Goal: Book appointment/travel/reservation

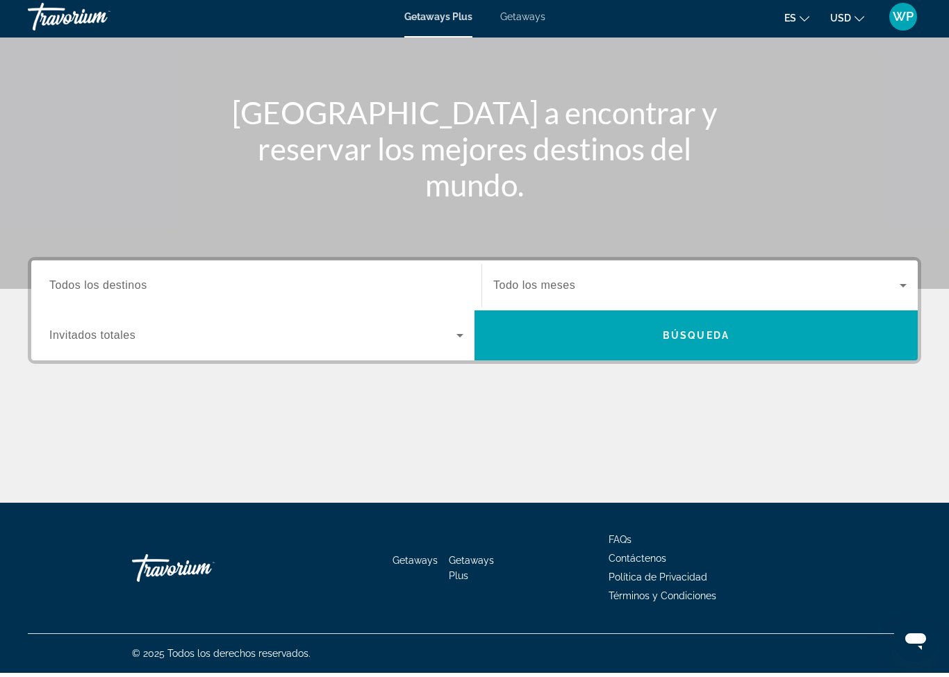
scroll to position [122, 0]
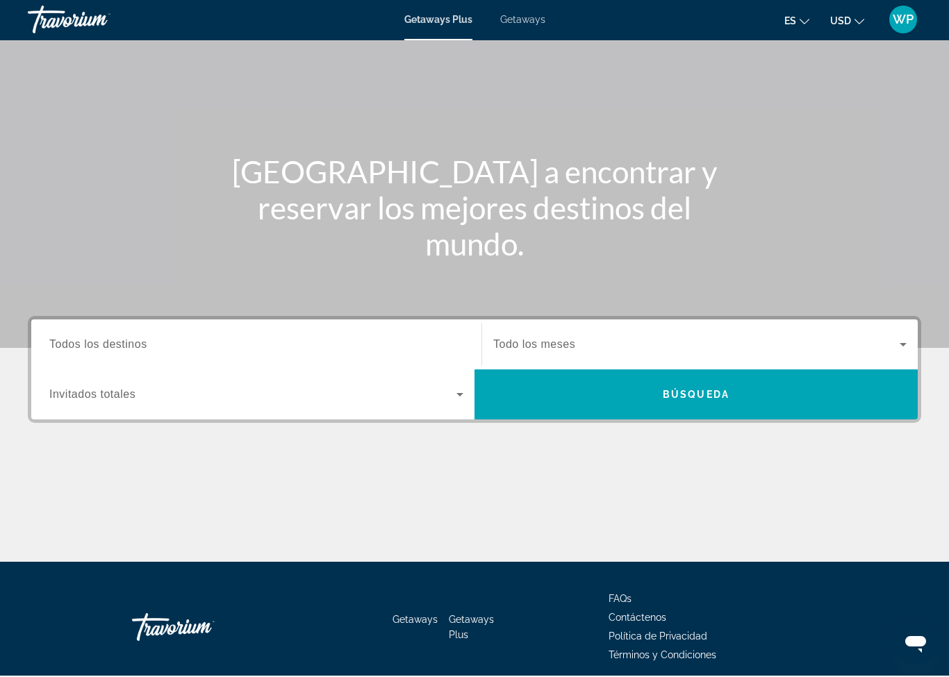
click at [138, 341] on span "Todos los destinos" at bounding box center [98, 346] width 98 height 12
click at [138, 341] on input "Destination Todos los destinos" at bounding box center [256, 346] width 414 height 17
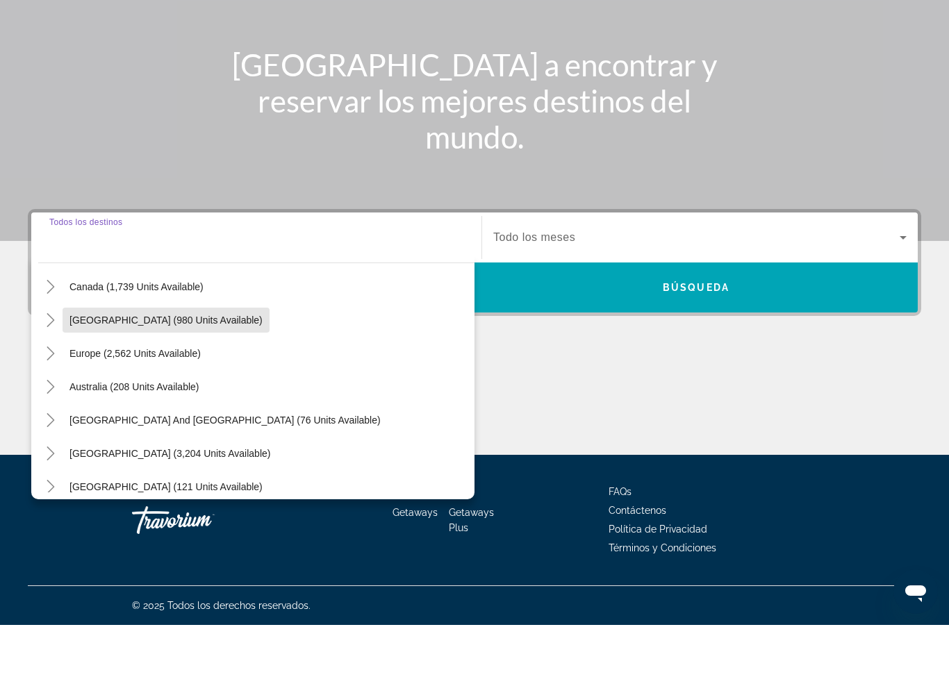
scroll to position [110, 0]
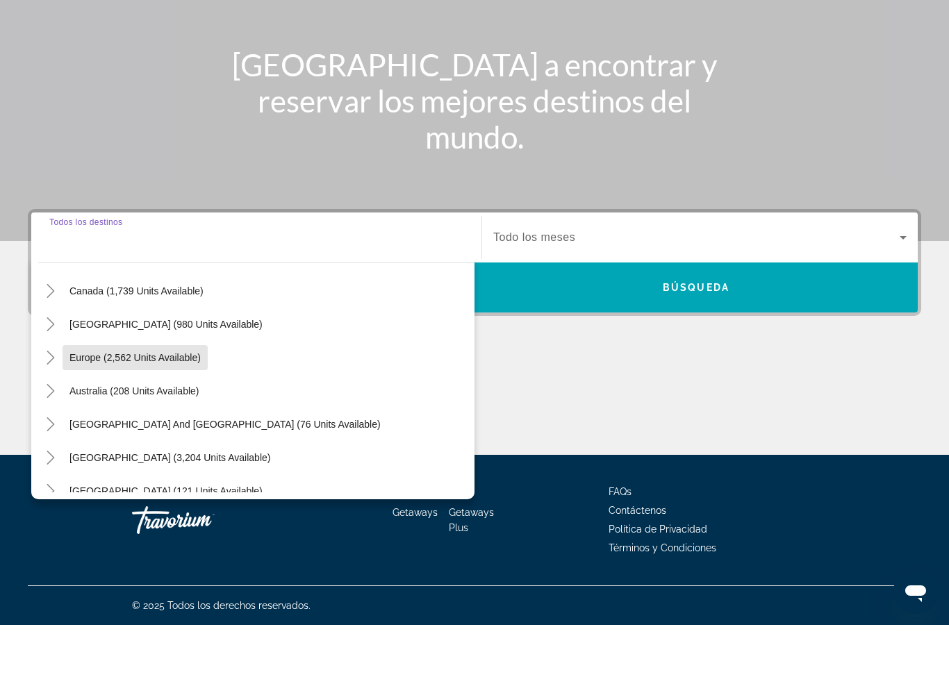
click at [178, 404] on span "Europe (2,562 units available)" at bounding box center [134, 409] width 131 height 11
type input "**********"
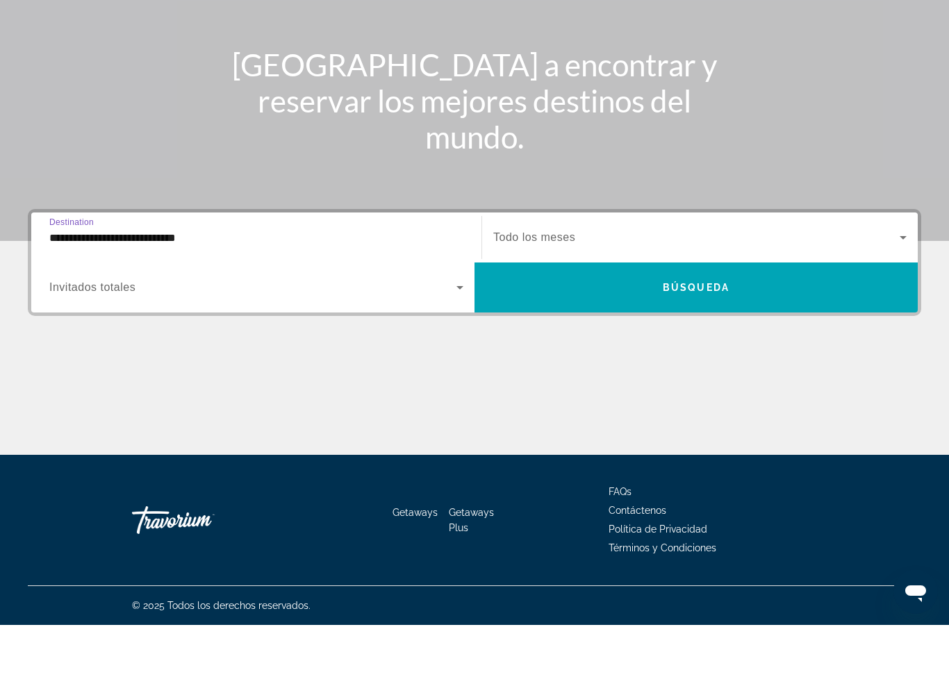
click at [727, 334] on span "Búsqueda" at bounding box center [696, 339] width 67 height 11
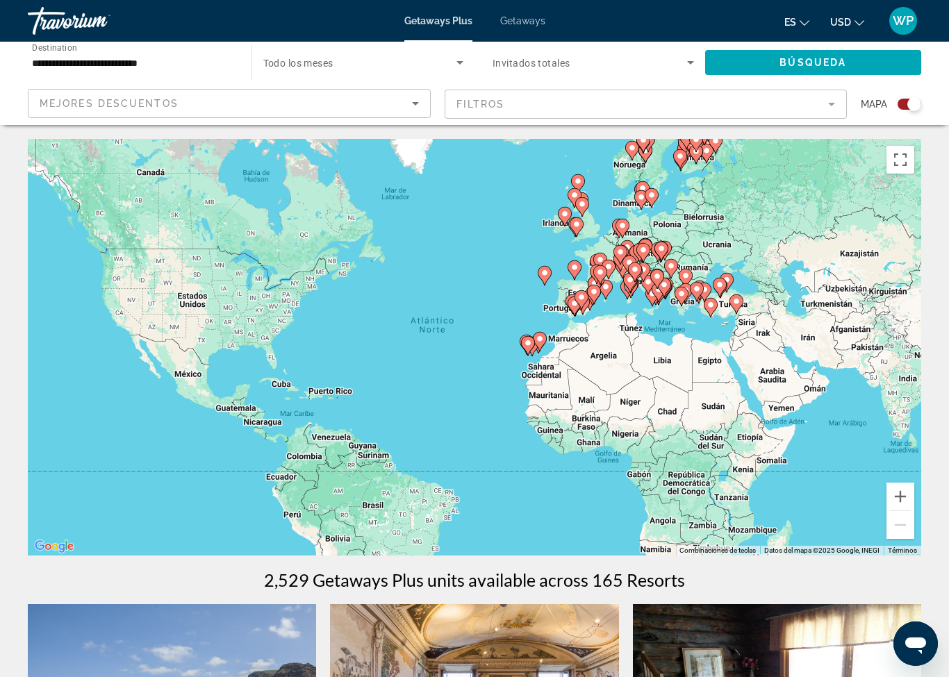
click at [264, 104] on div "Mejores descuentos" at bounding box center [226, 103] width 372 height 17
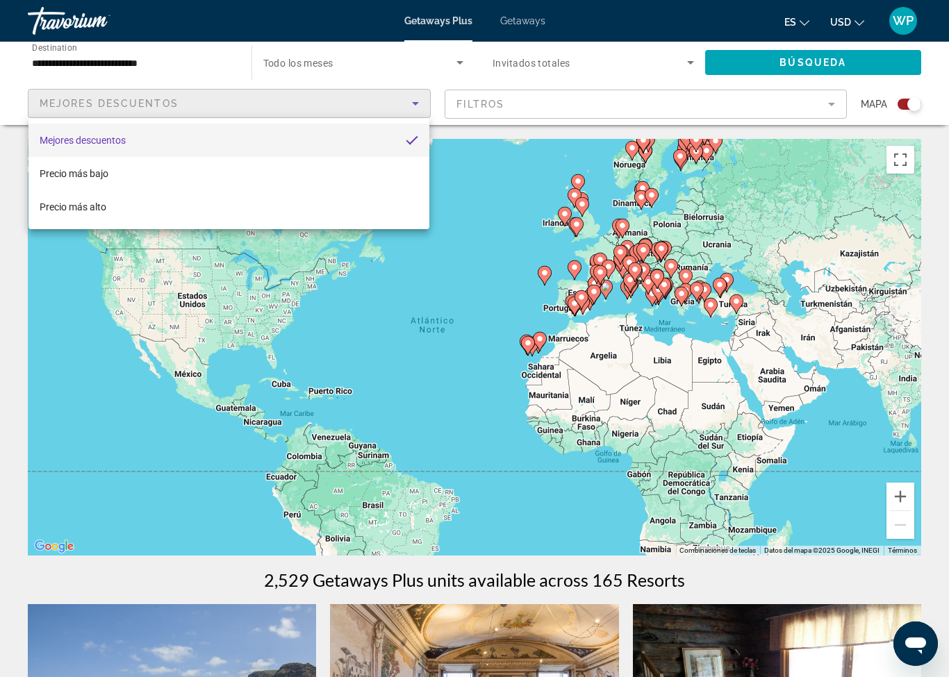
click at [364, 68] on div at bounding box center [474, 338] width 949 height 677
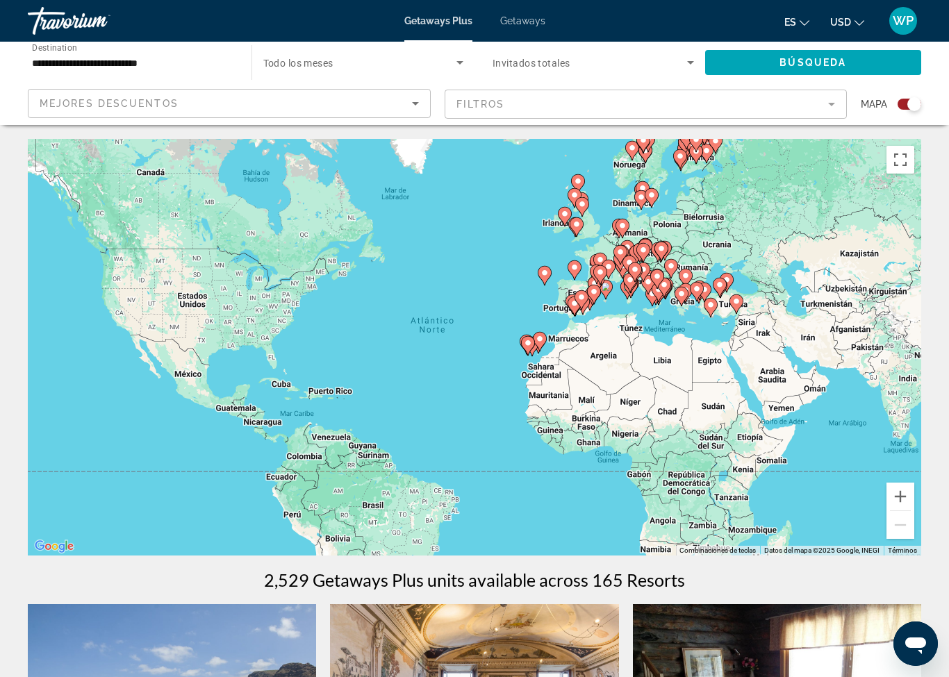
click at [405, 64] on span "Search widget" at bounding box center [360, 62] width 194 height 17
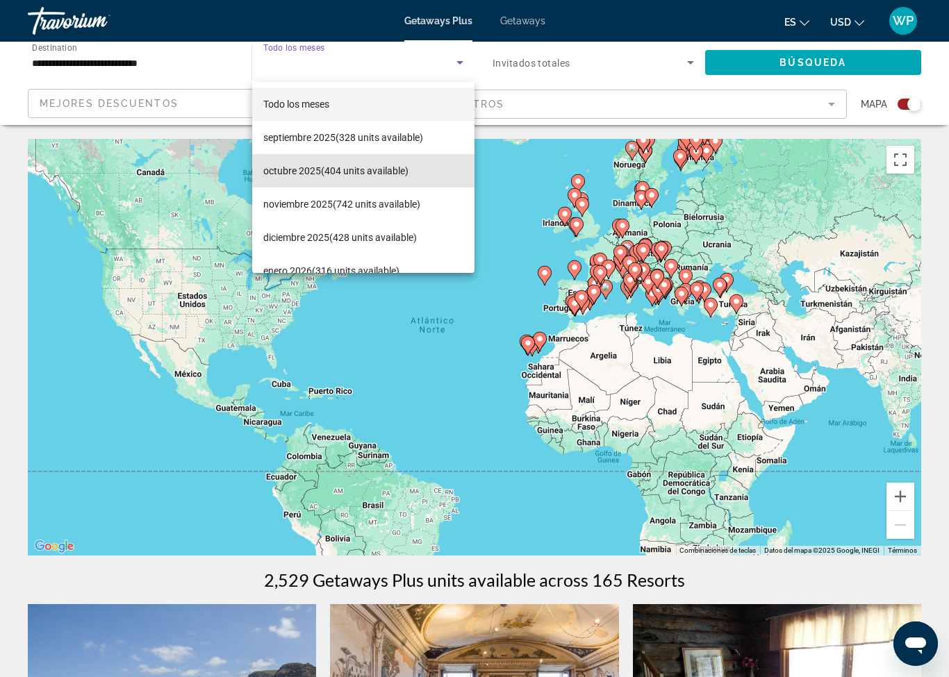
click at [381, 172] on span "octubre 2025 (404 units available)" at bounding box center [335, 171] width 145 height 17
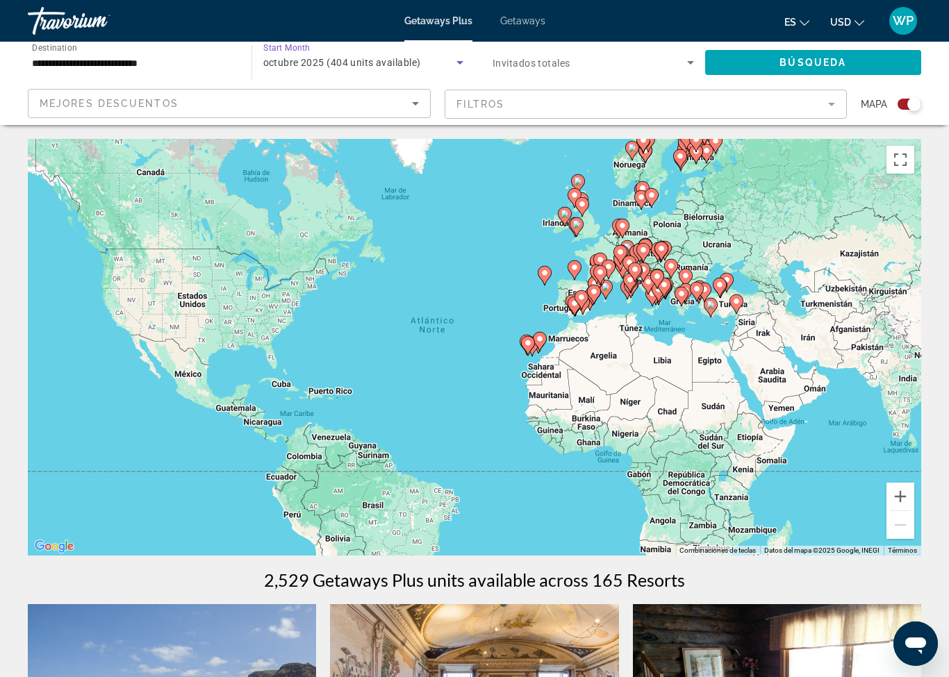
click at [657, 61] on span "Search widget" at bounding box center [589, 62] width 194 height 17
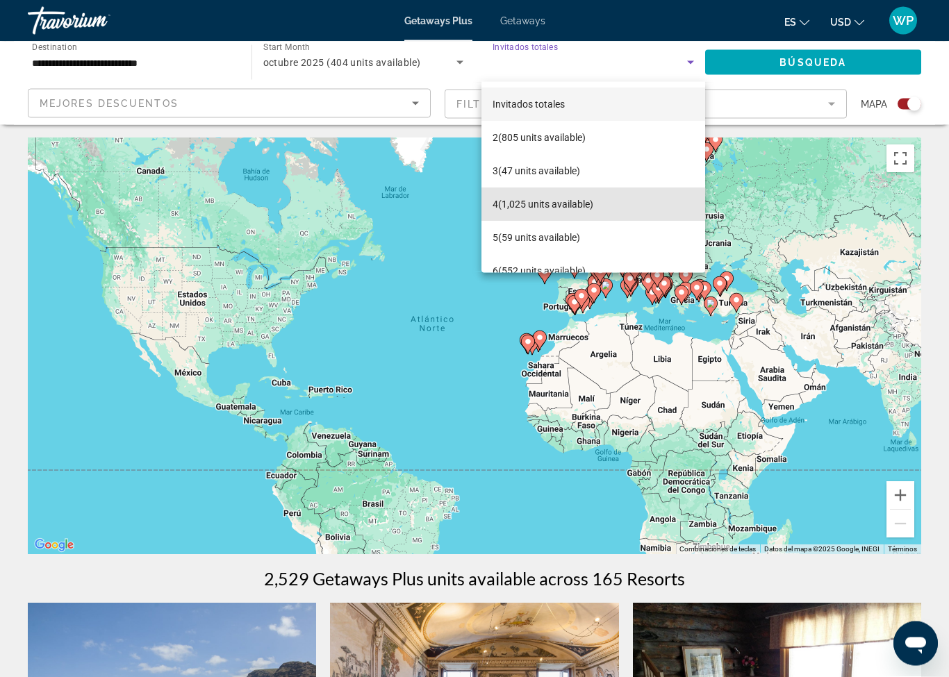
scroll to position [1, 0]
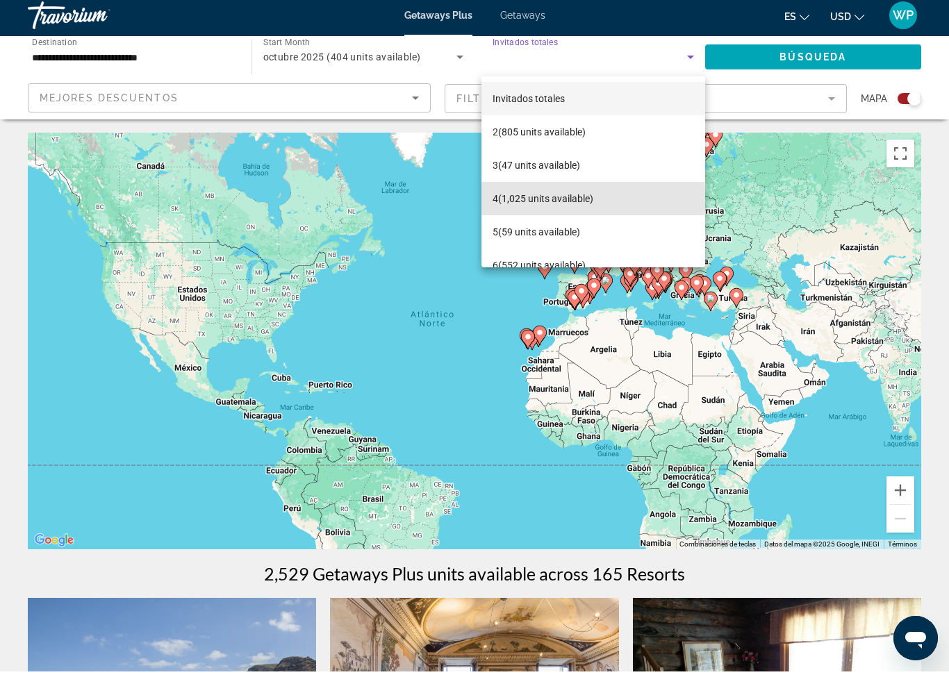
click at [579, 199] on span "4 (1,025 units available)" at bounding box center [542, 204] width 101 height 17
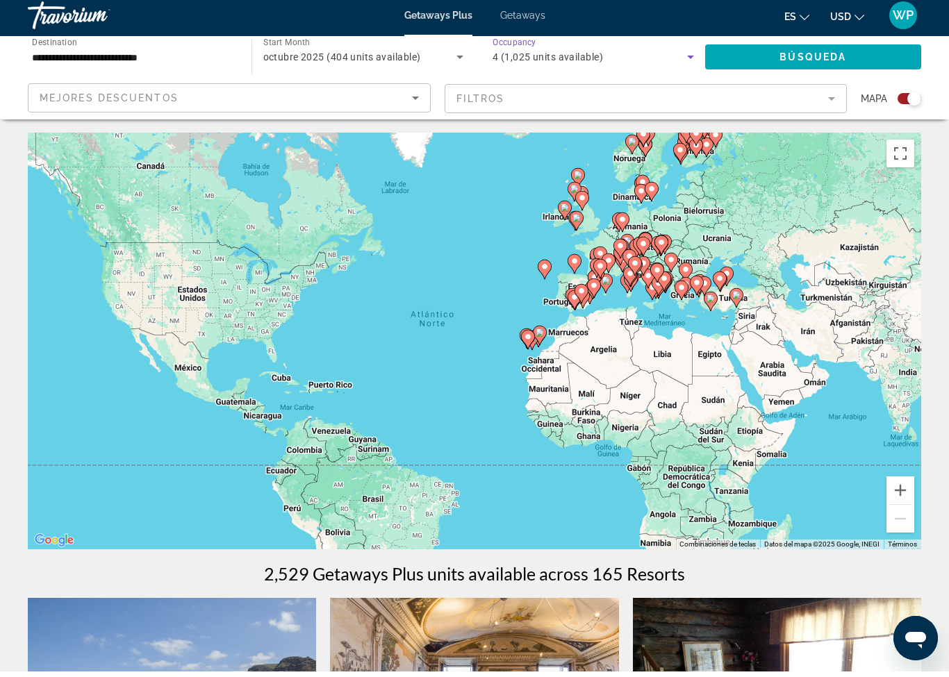
click at [617, 59] on div "4 (1,025 units available)" at bounding box center [589, 62] width 194 height 17
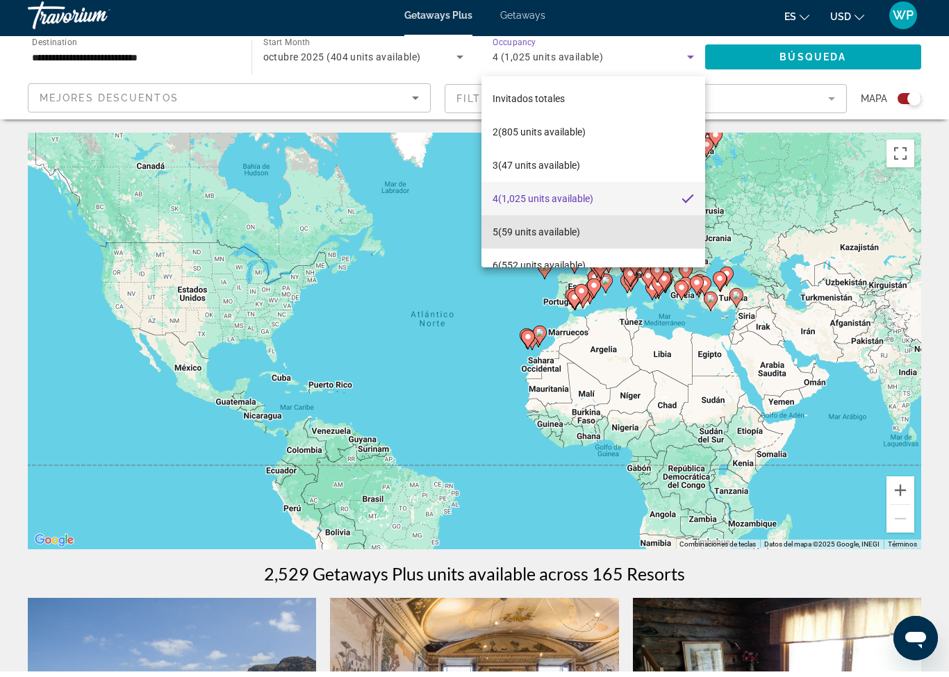
click at [548, 230] on span "5 (59 units available)" at bounding box center [536, 237] width 88 height 17
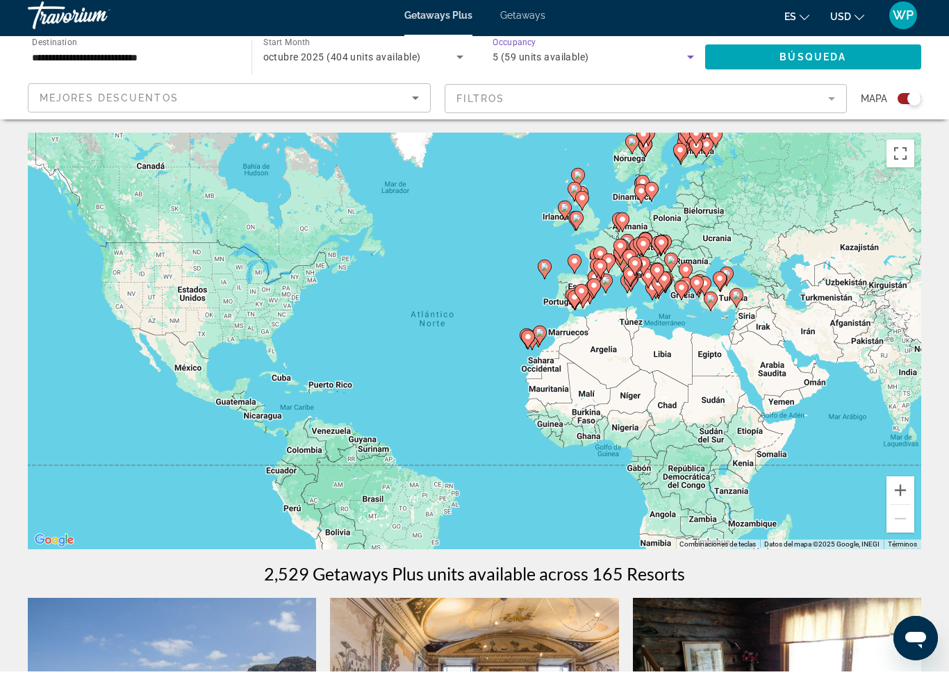
click at [820, 59] on span "Búsqueda" at bounding box center [812, 62] width 67 height 11
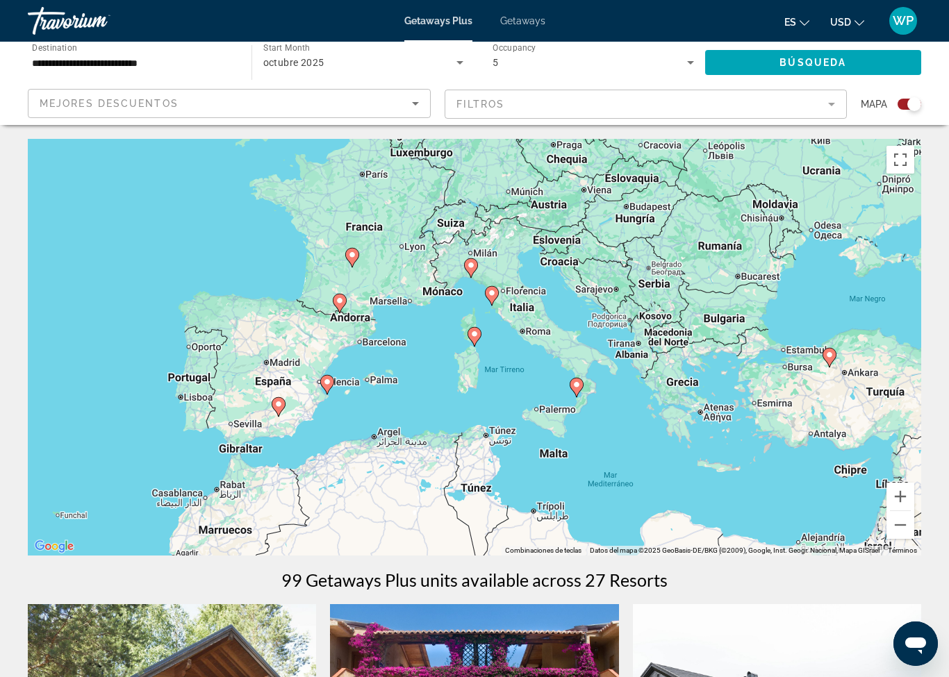
type input "**********"
click at [474, 335] on image "Main content" at bounding box center [474, 334] width 8 height 8
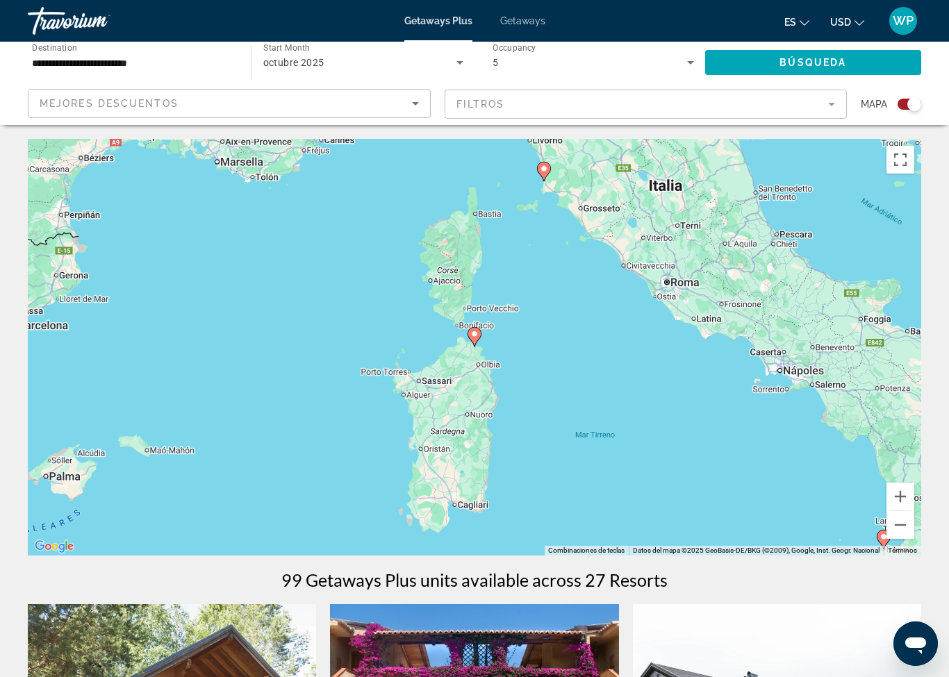
click at [475, 335] on image "Main content" at bounding box center [474, 334] width 8 height 8
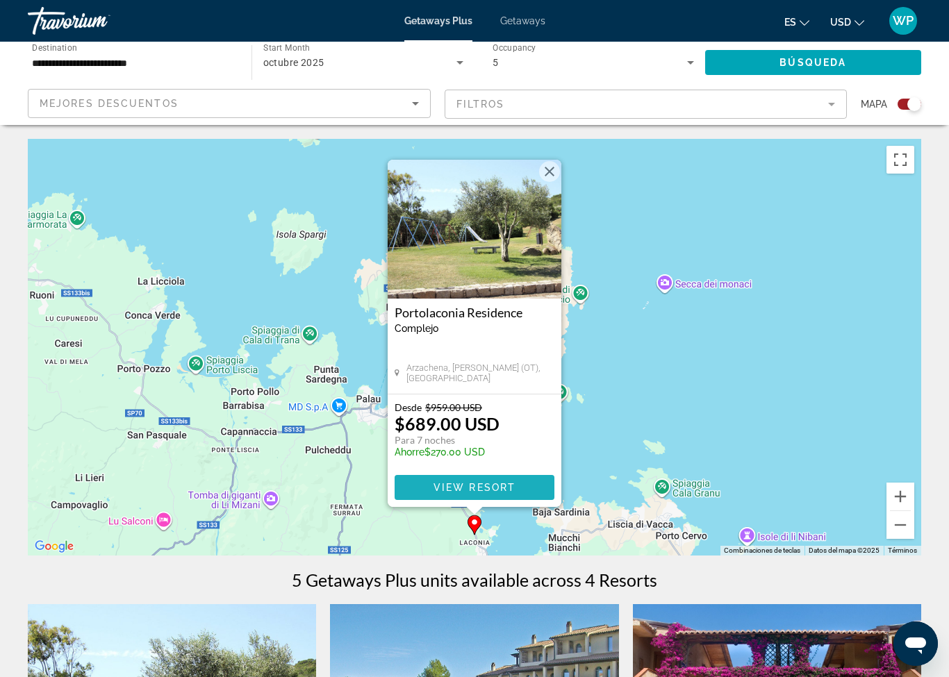
click at [483, 483] on span "View Resort" at bounding box center [474, 487] width 82 height 11
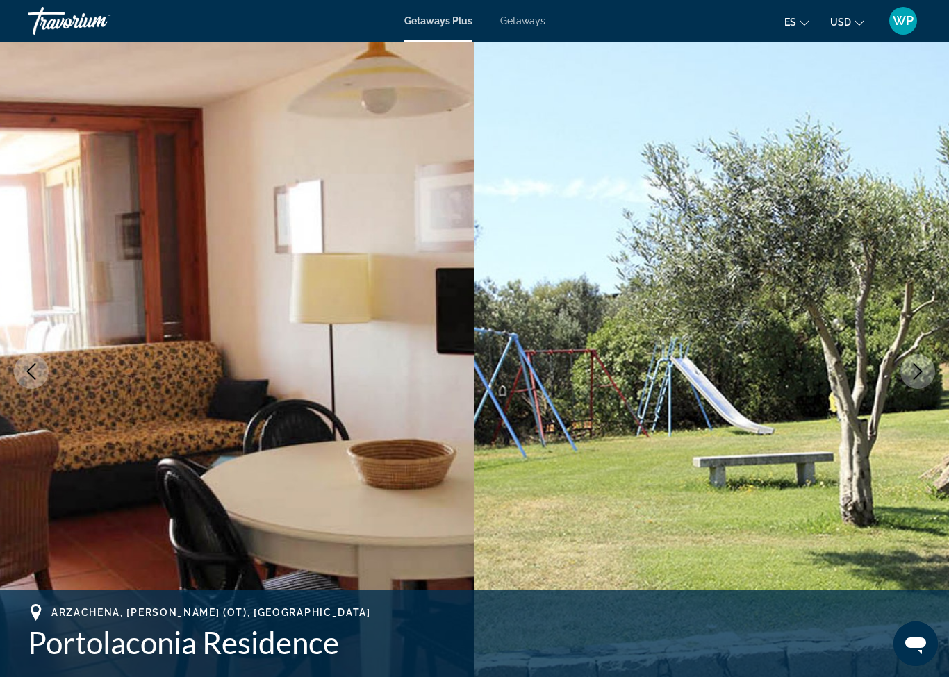
click at [913, 374] on icon "Next image" at bounding box center [917, 371] width 17 height 17
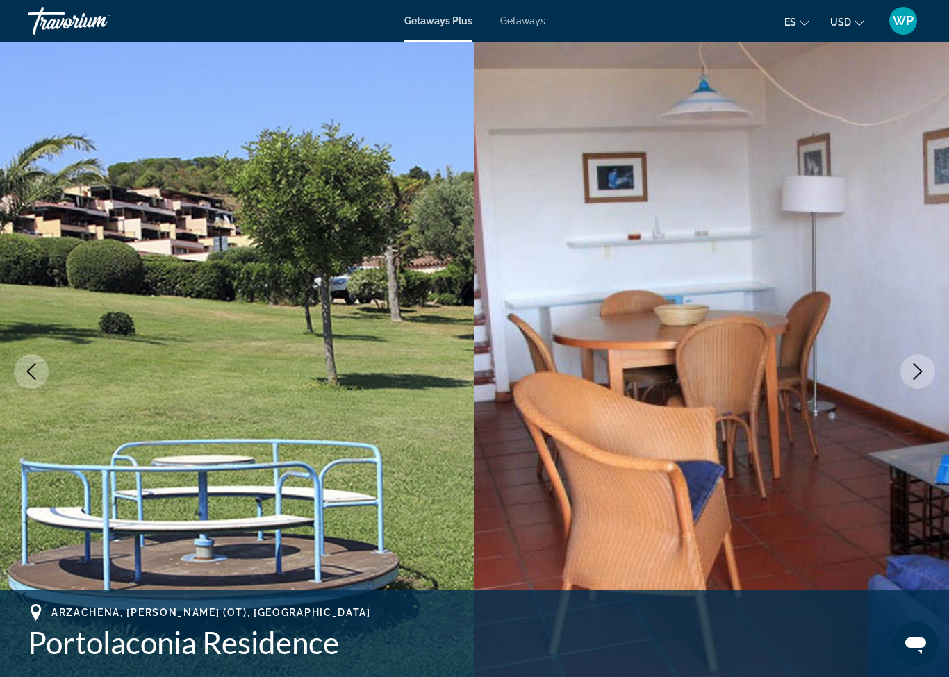
click at [913, 374] on icon "Next image" at bounding box center [917, 371] width 17 height 17
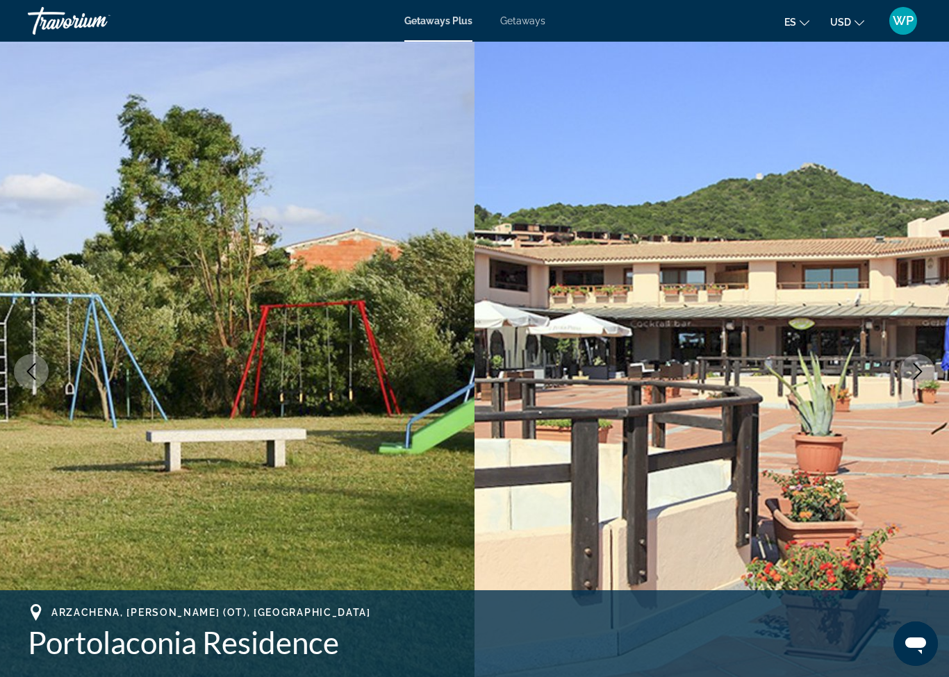
click at [915, 369] on icon "Next image" at bounding box center [917, 371] width 17 height 17
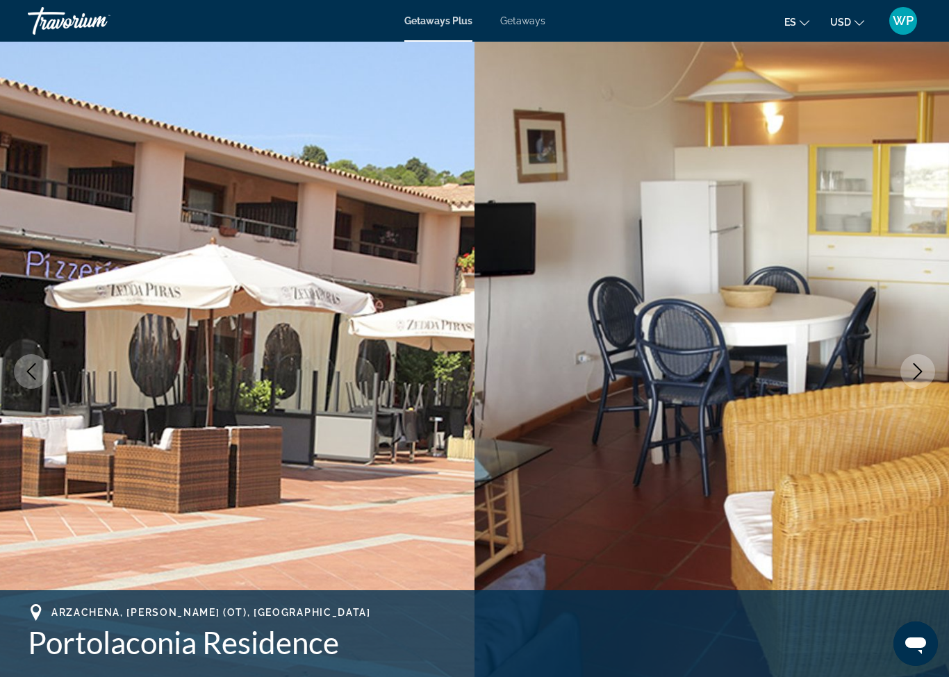
click at [914, 369] on icon "Next image" at bounding box center [917, 371] width 17 height 17
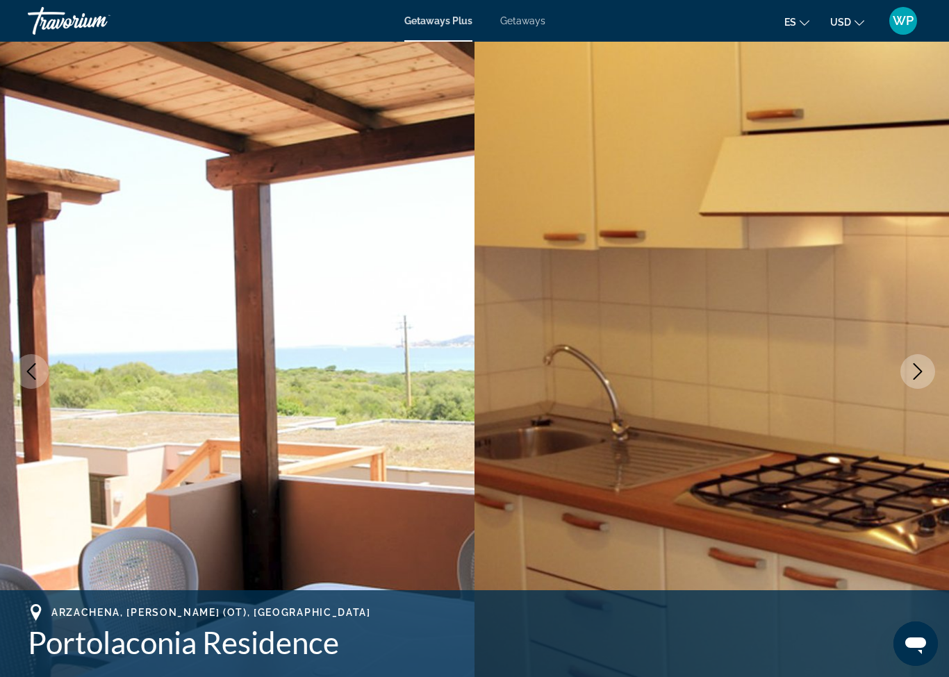
click at [917, 372] on icon "Next image" at bounding box center [917, 371] width 17 height 17
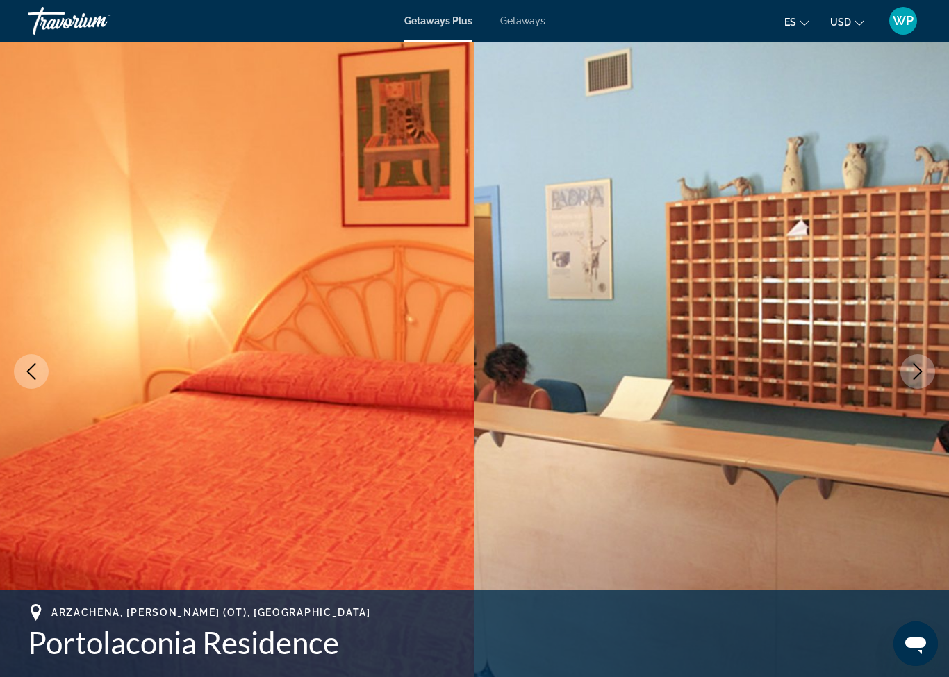
click at [918, 370] on icon "Next image" at bounding box center [917, 371] width 17 height 17
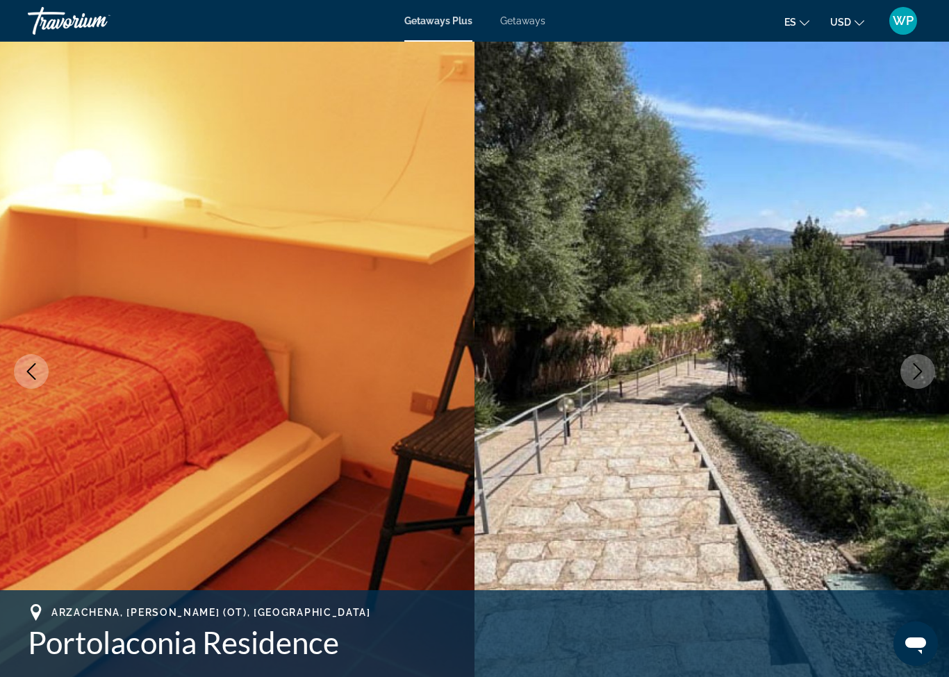
click at [920, 372] on icon "Next image" at bounding box center [917, 371] width 17 height 17
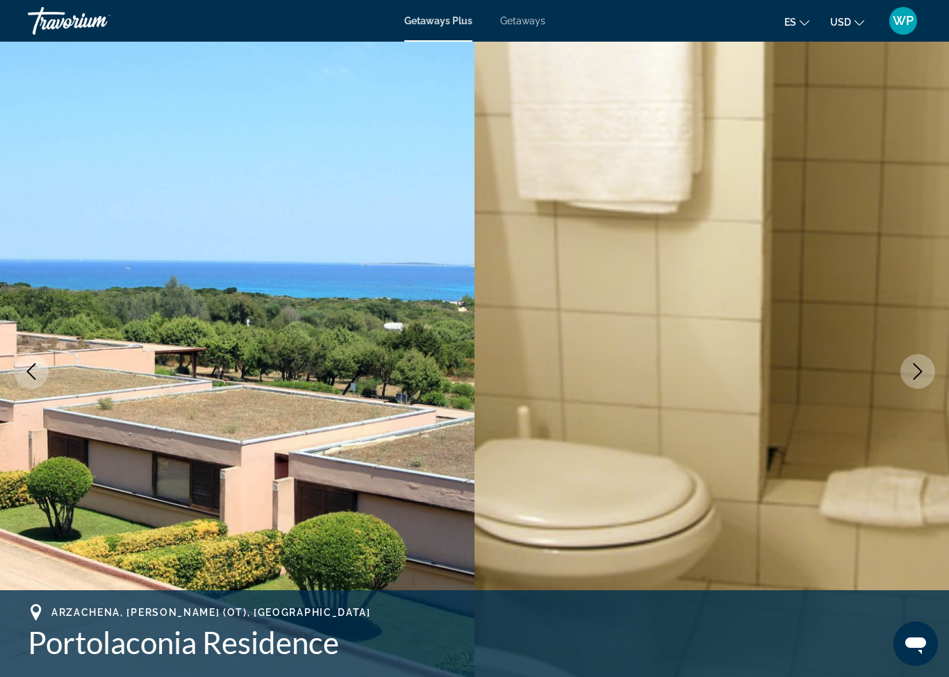
click at [916, 376] on icon "Next image" at bounding box center [917, 371] width 9 height 17
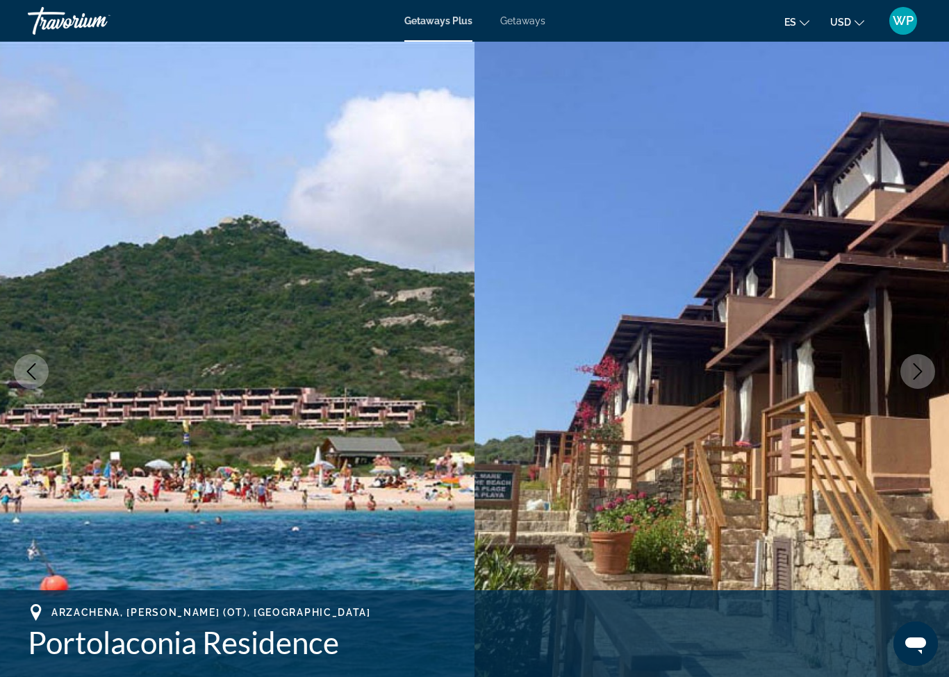
click at [915, 376] on icon "Next image" at bounding box center [917, 371] width 17 height 17
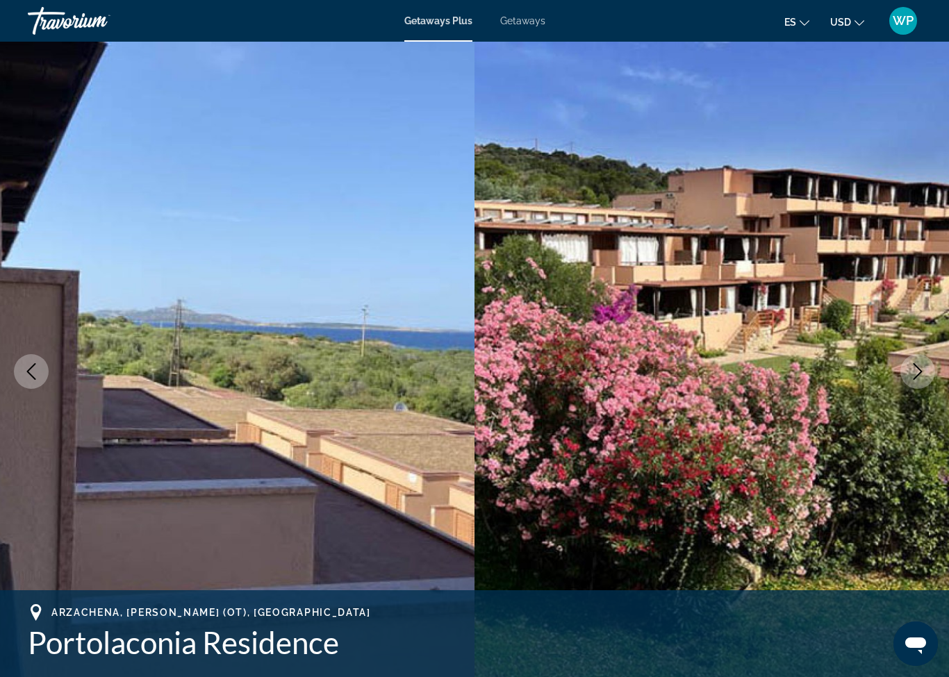
click at [921, 379] on icon "Next image" at bounding box center [917, 371] width 17 height 17
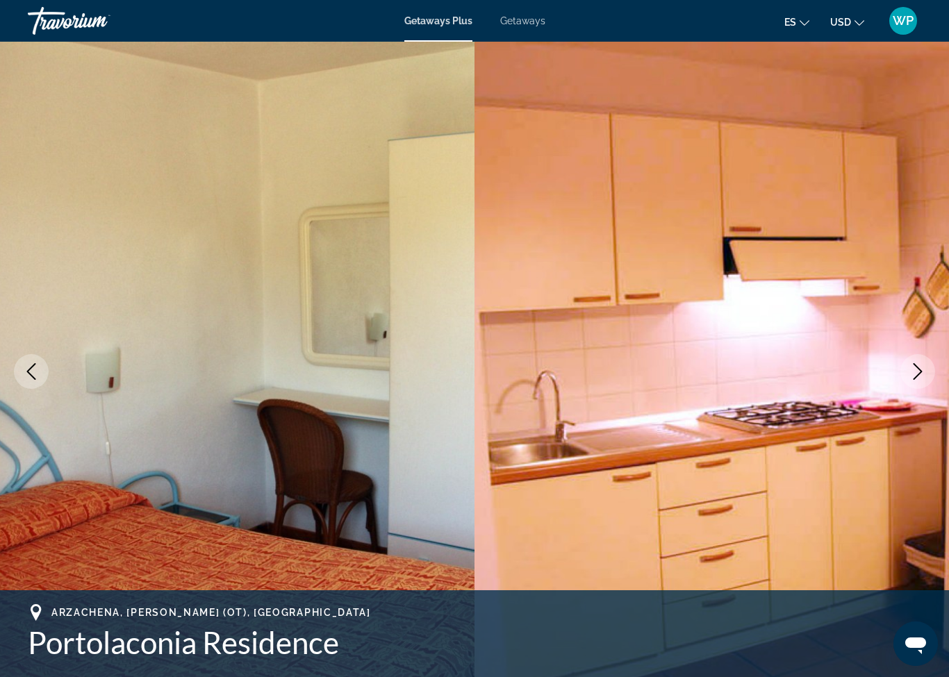
click at [917, 372] on icon "Next image" at bounding box center [917, 371] width 17 height 17
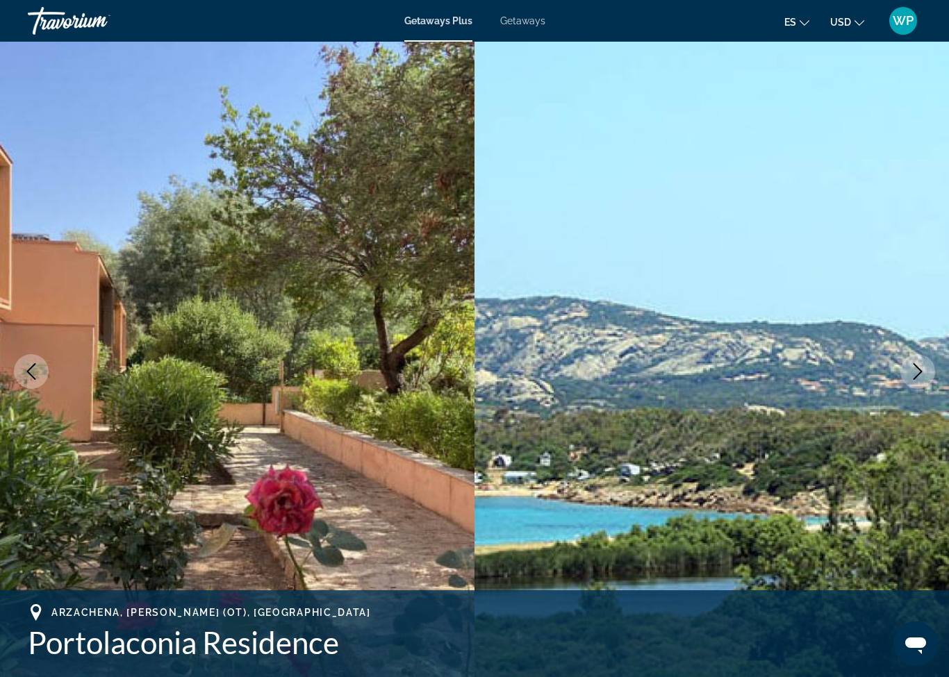
click at [916, 381] on button "Next image" at bounding box center [917, 371] width 35 height 35
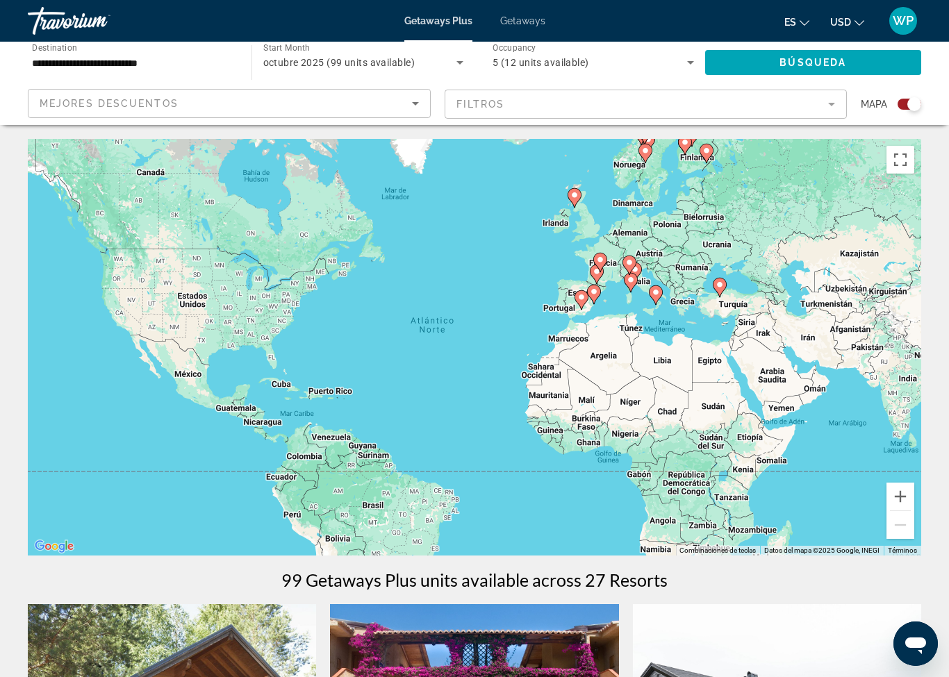
click at [689, 65] on icon "Search widget" at bounding box center [690, 62] width 17 height 17
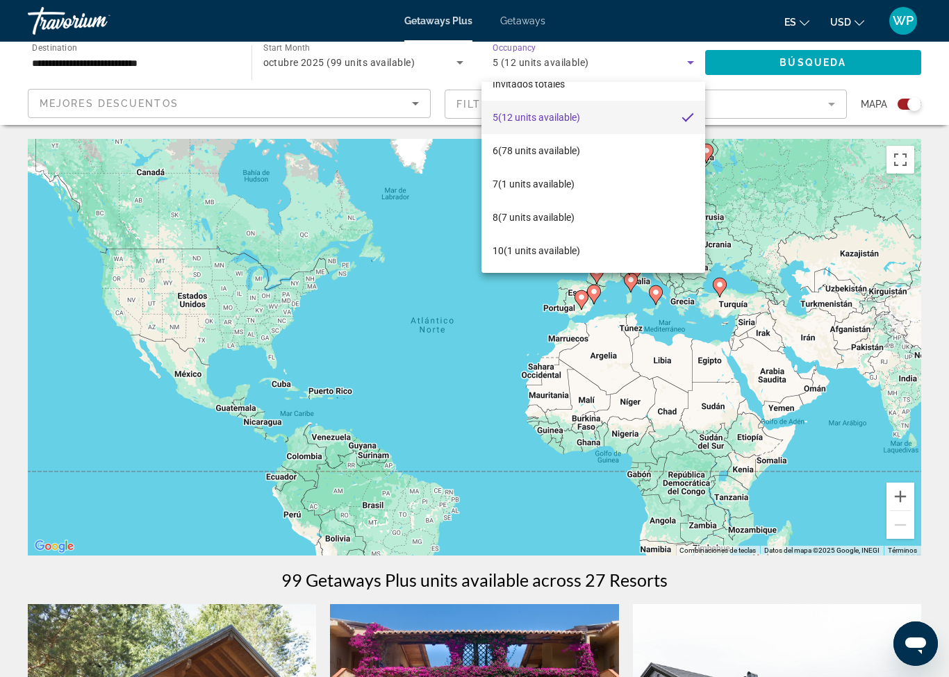
scroll to position [20, 0]
click at [542, 255] on span "10 (1 units available)" at bounding box center [536, 250] width 88 height 17
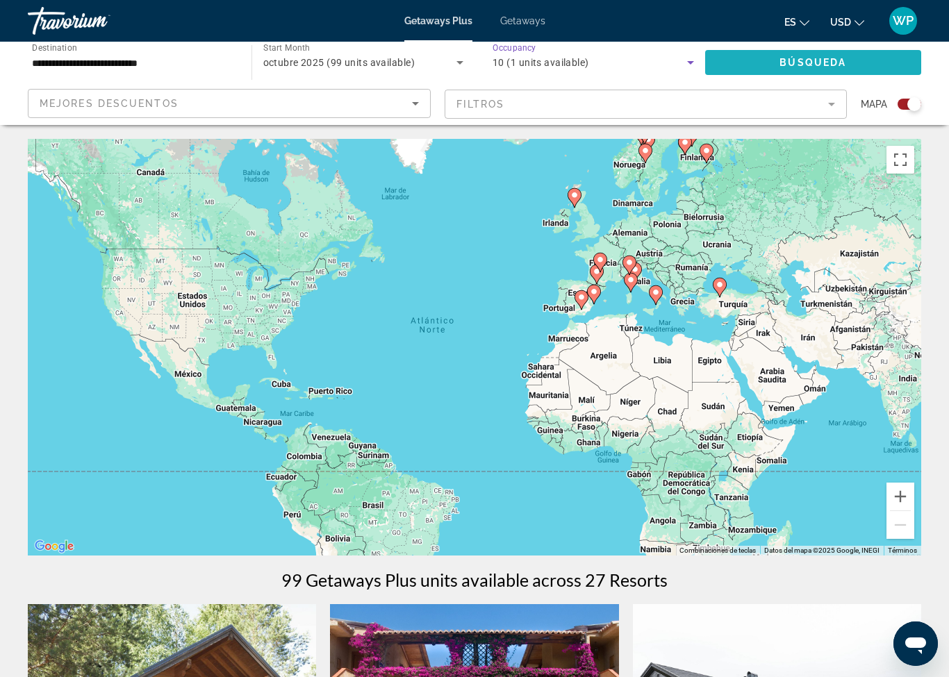
click at [820, 67] on span "Búsqueda" at bounding box center [812, 62] width 67 height 11
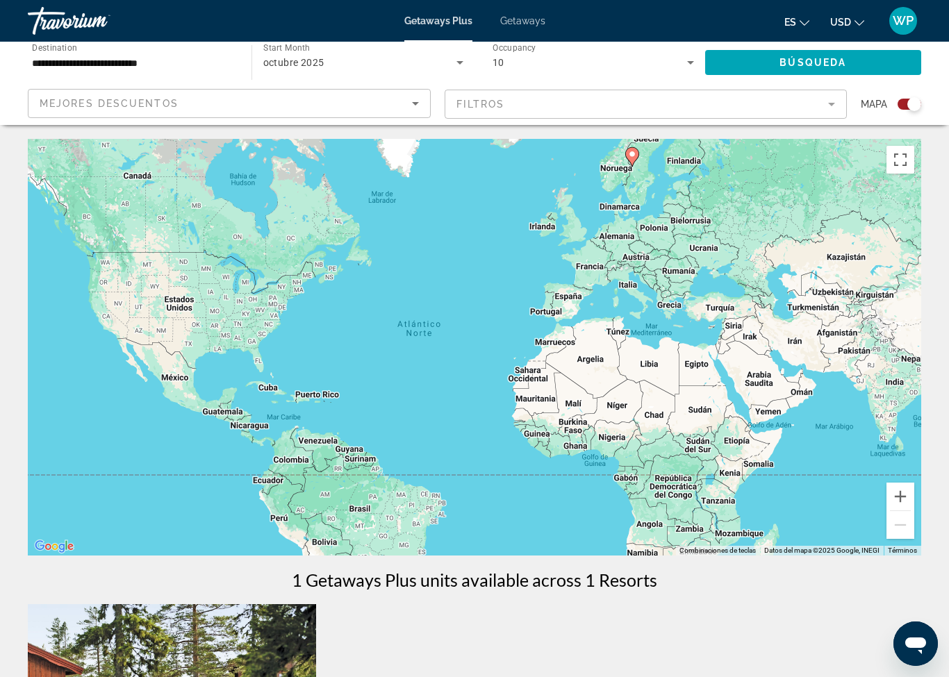
click at [632, 157] on image "Main content" at bounding box center [632, 154] width 8 height 8
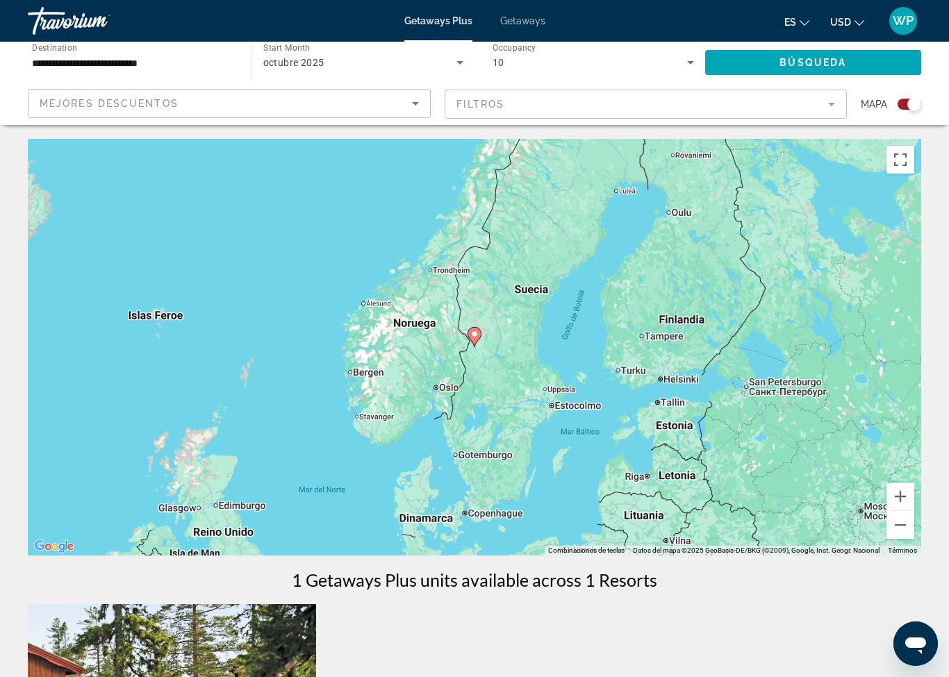
type input "**********"
click at [476, 334] on image "Main content" at bounding box center [474, 334] width 8 height 8
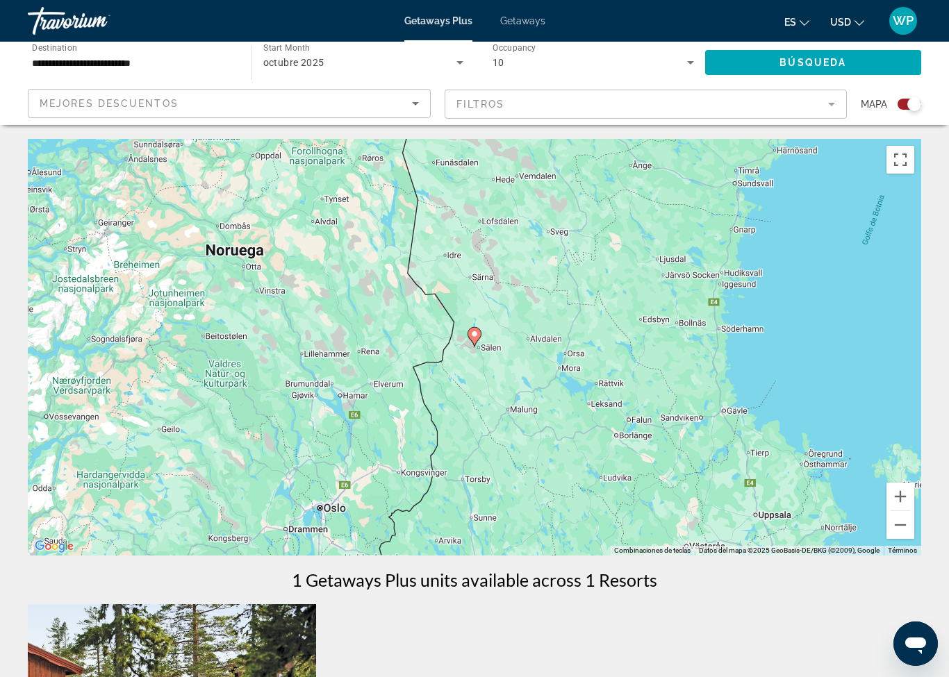
click at [477, 337] on image "Main content" at bounding box center [474, 334] width 8 height 8
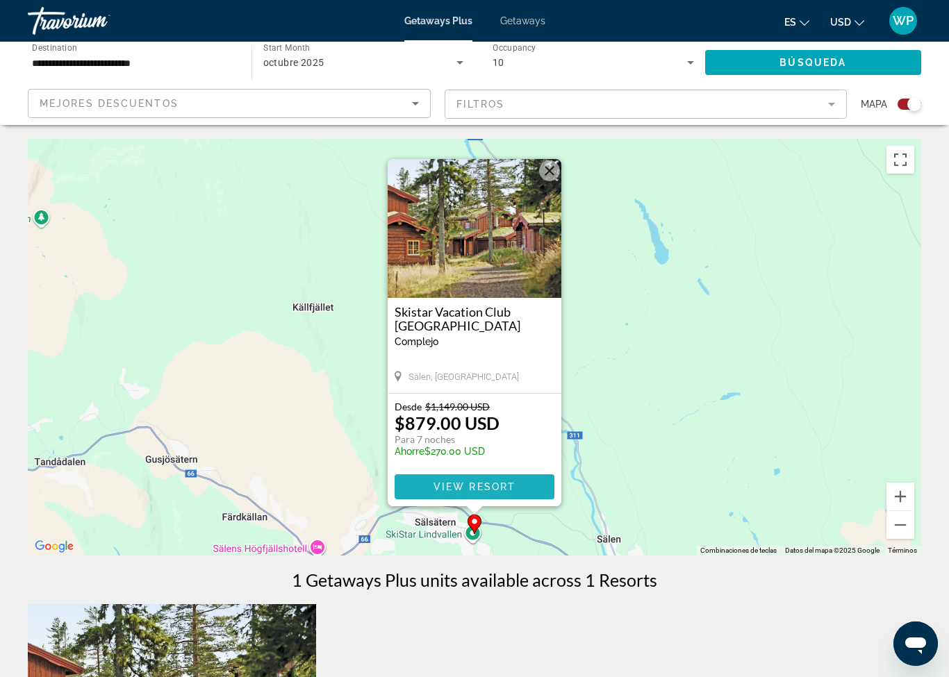
click at [514, 479] on span "Main content" at bounding box center [474, 486] width 160 height 33
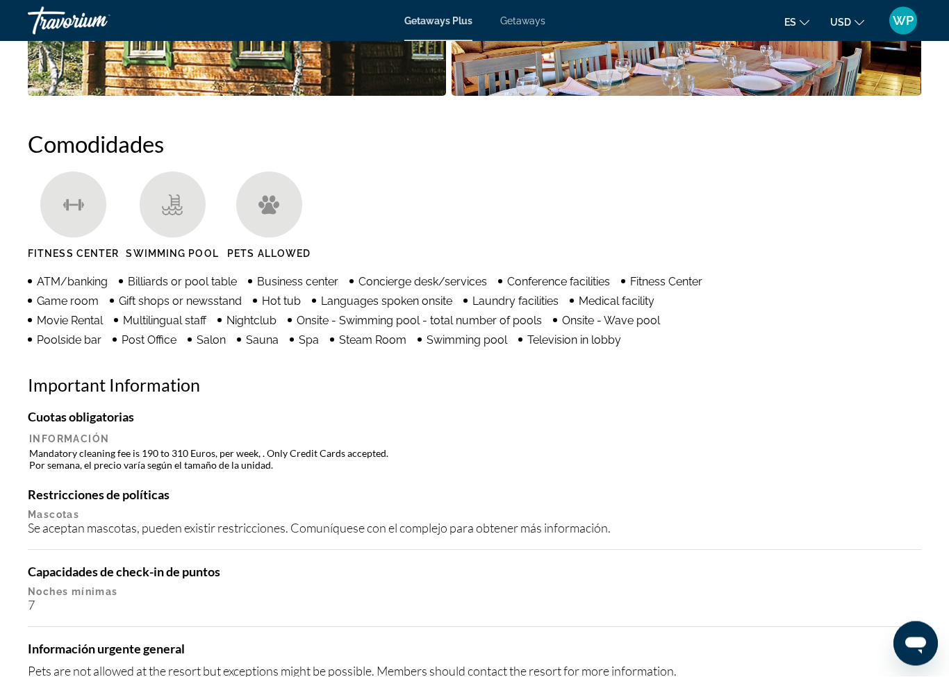
click at [902, 227] on ul "Fitness Center Swimming Pool Pets Allowed" at bounding box center [474, 221] width 893 height 98
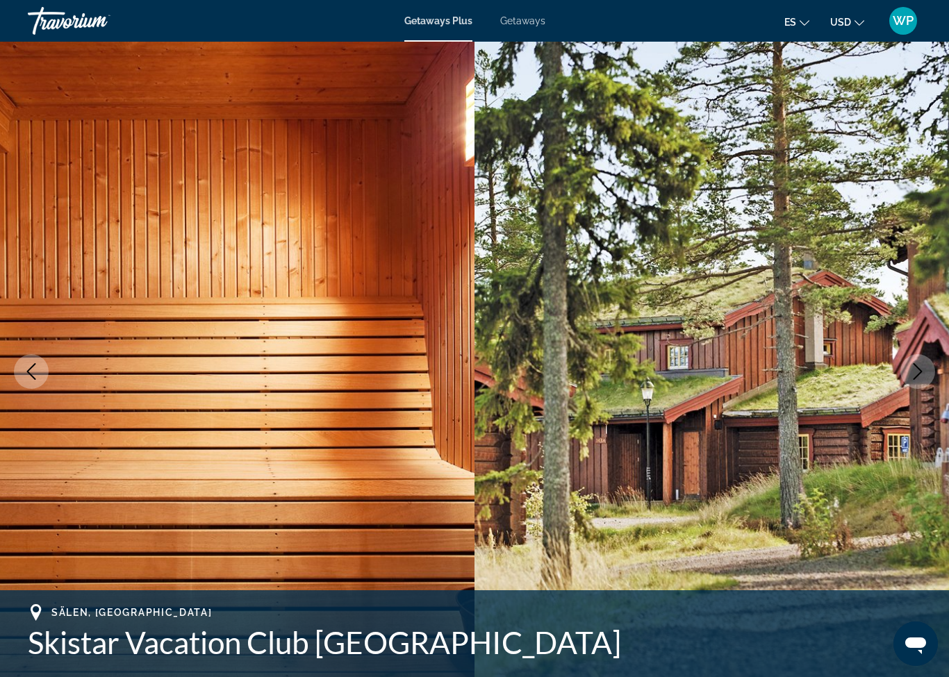
click at [801, 22] on icon "Change language" at bounding box center [804, 23] width 10 height 10
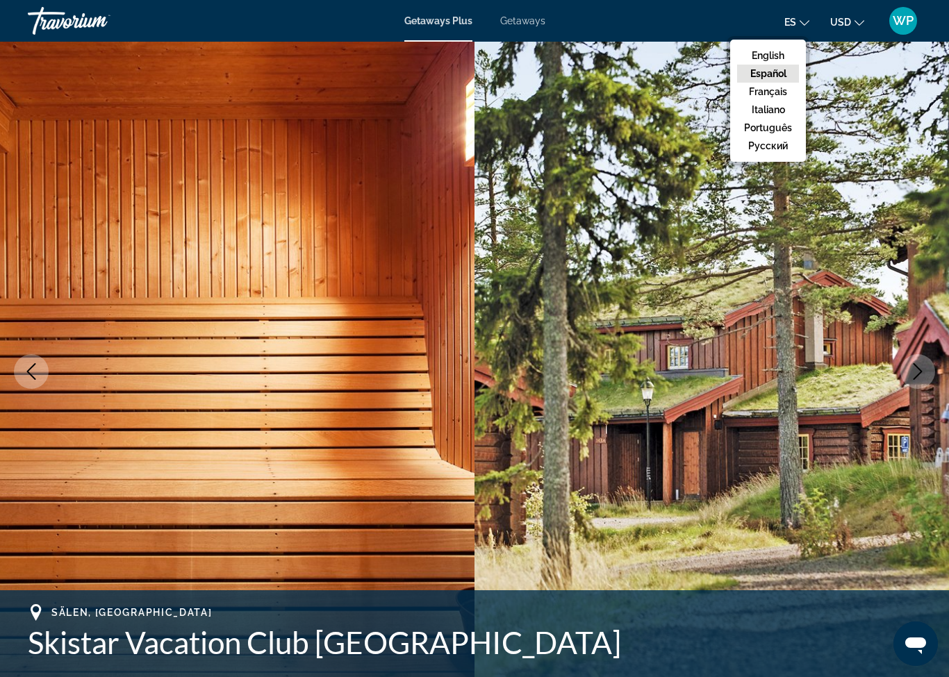
click at [852, 22] on button "USD USD ($) MXN (Mex$) CAD (Can$) GBP (£) EUR (€) AUD (A$) NZD (NZ$) CNY (CN¥)" at bounding box center [847, 22] width 34 height 20
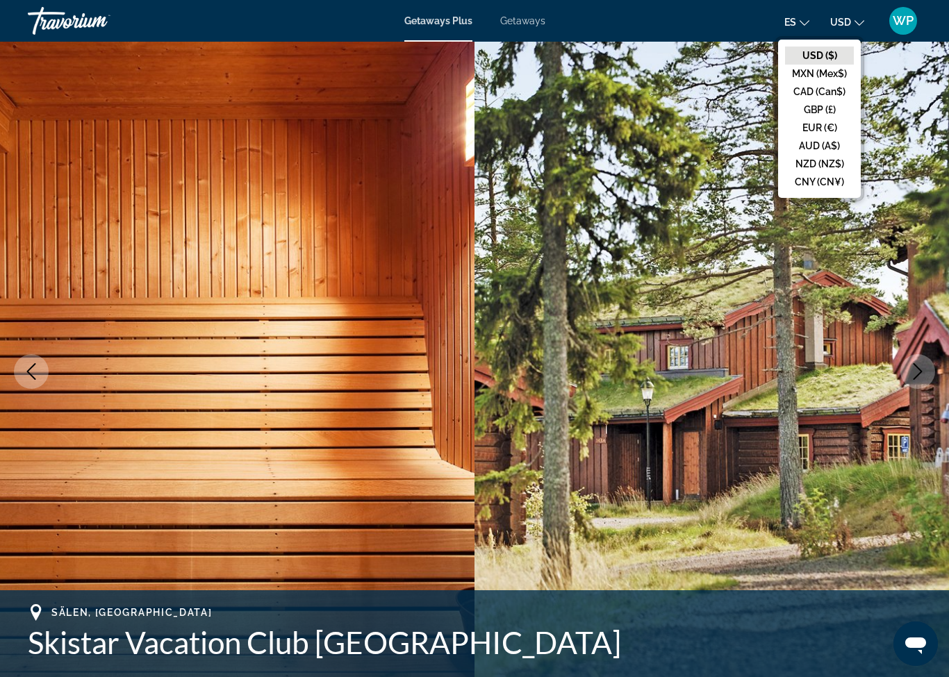
click at [840, 124] on button "EUR (€)" at bounding box center [819, 128] width 69 height 18
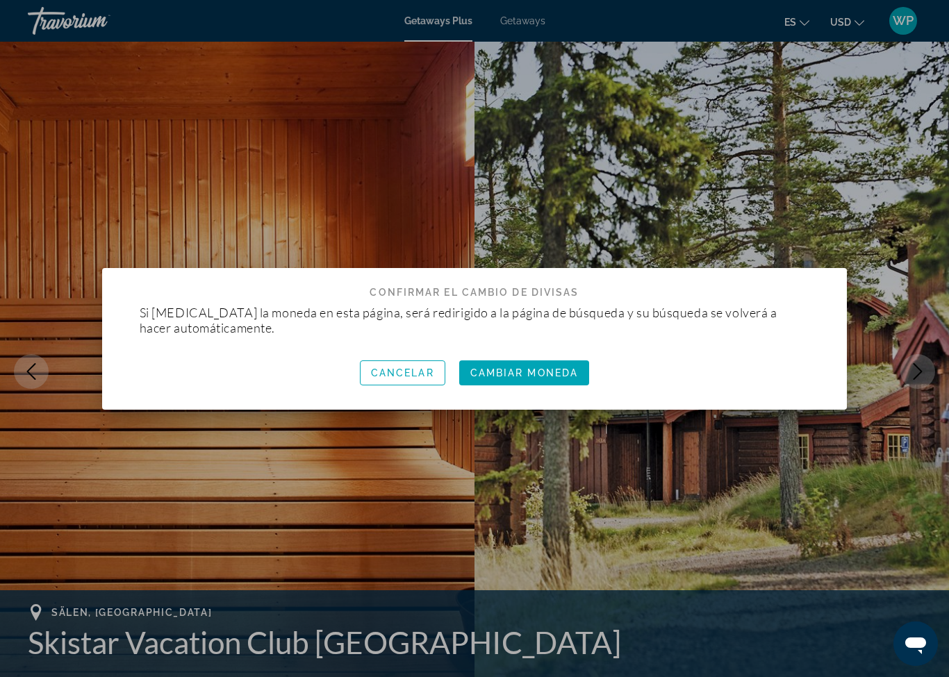
click at [519, 376] on span "Cambiar moneda" at bounding box center [524, 372] width 108 height 11
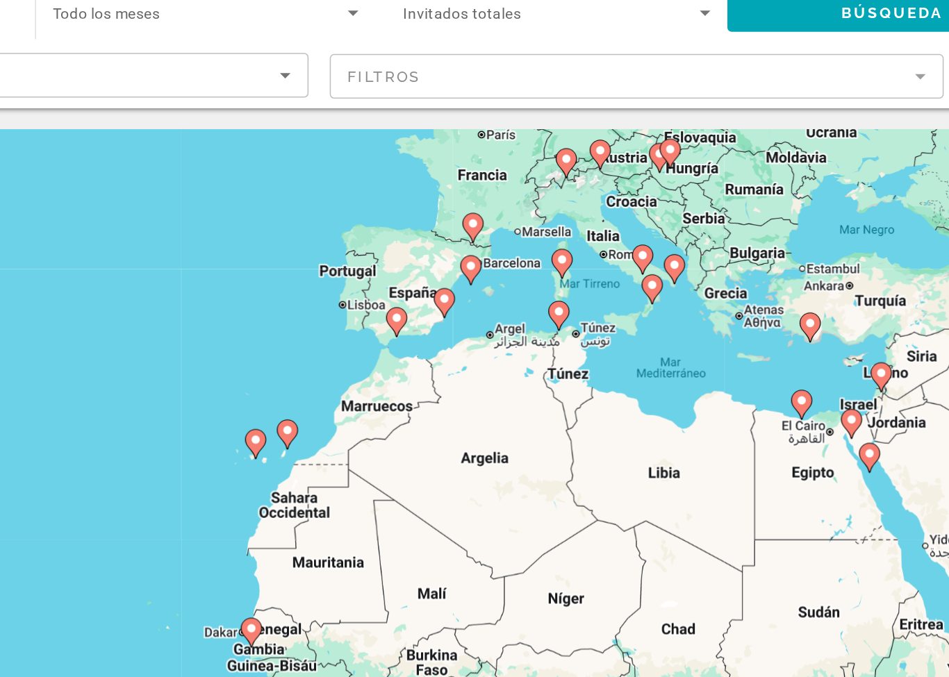
click at [441, 236] on div "Para activar la función de arrastre con el teclado, pulsa Alt + Intro. Cuando h…" at bounding box center [474, 347] width 893 height 417
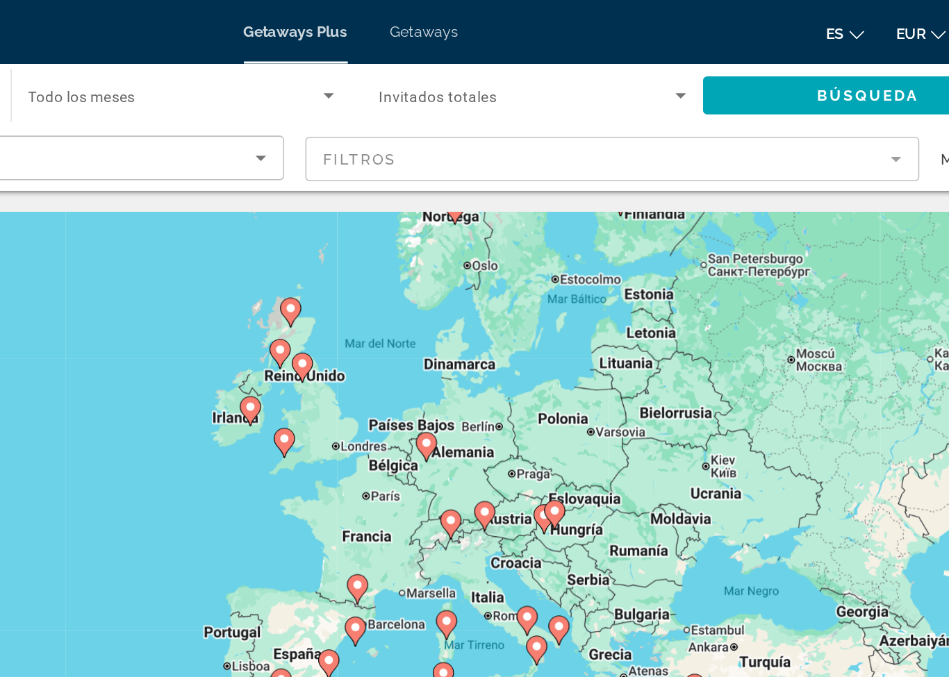
click at [444, 105] on mat-form-field "Filtros" at bounding box center [645, 104] width 403 height 29
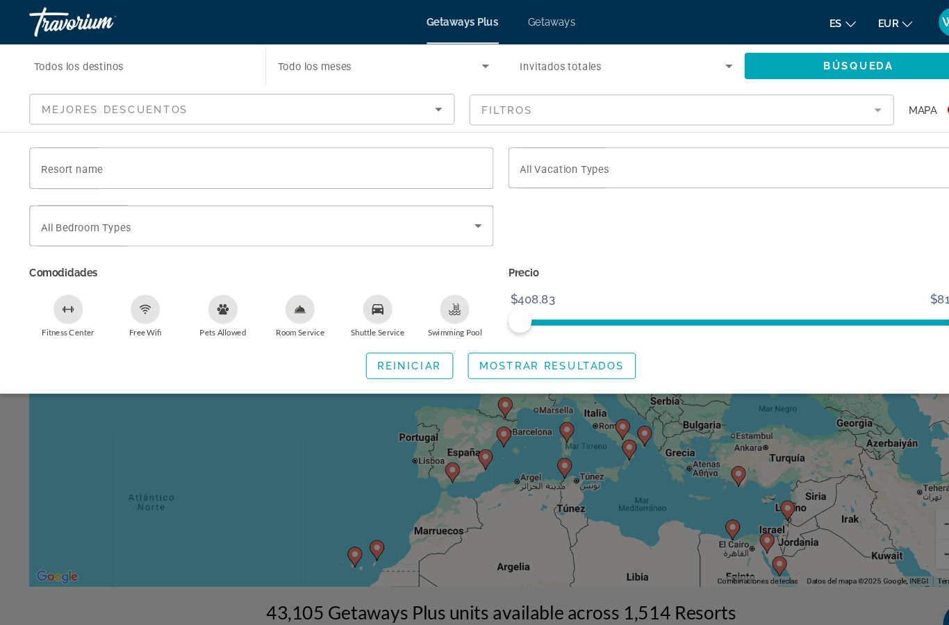
click at [450, 219] on icon "Search widget" at bounding box center [452, 214] width 17 height 17
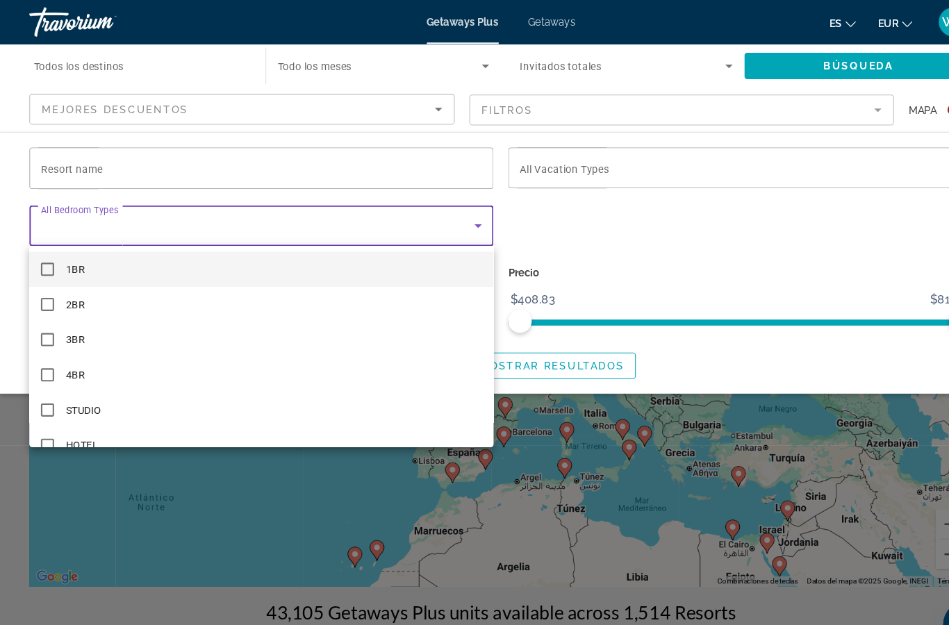
click at [622, 235] on div at bounding box center [474, 312] width 949 height 625
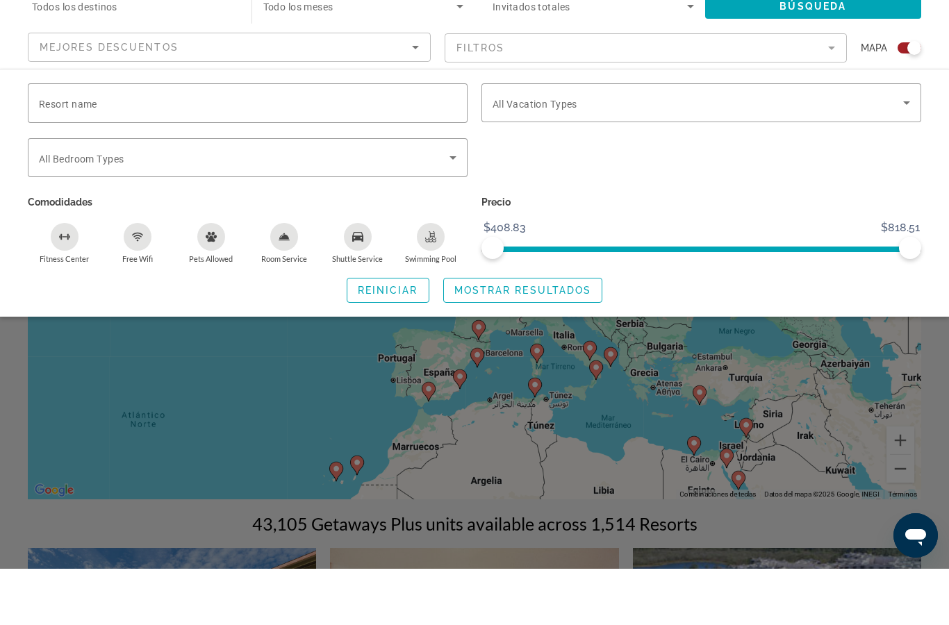
click at [775, 90] on mat-form-field "Filtros" at bounding box center [645, 104] width 403 height 29
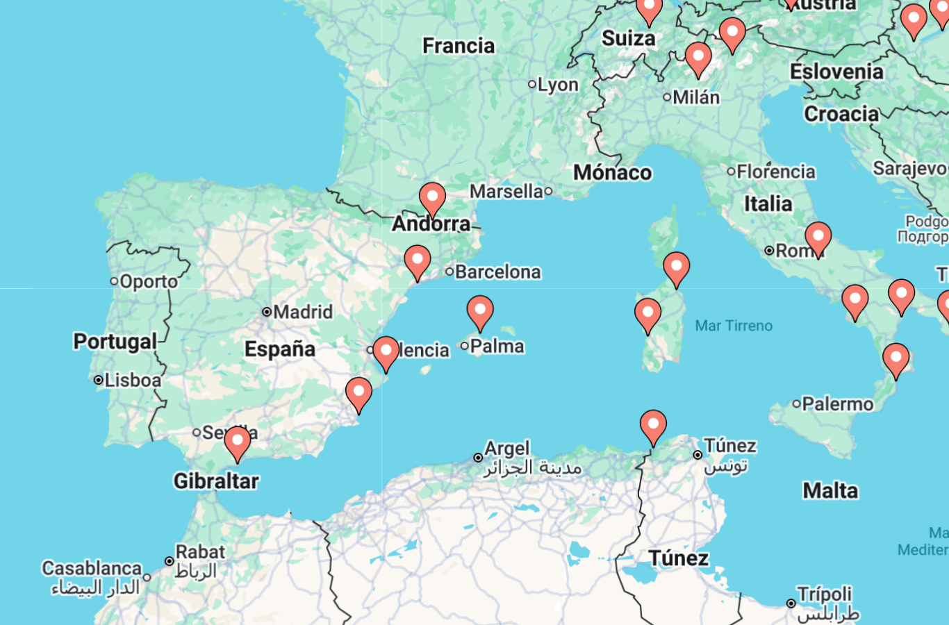
type input "**********"
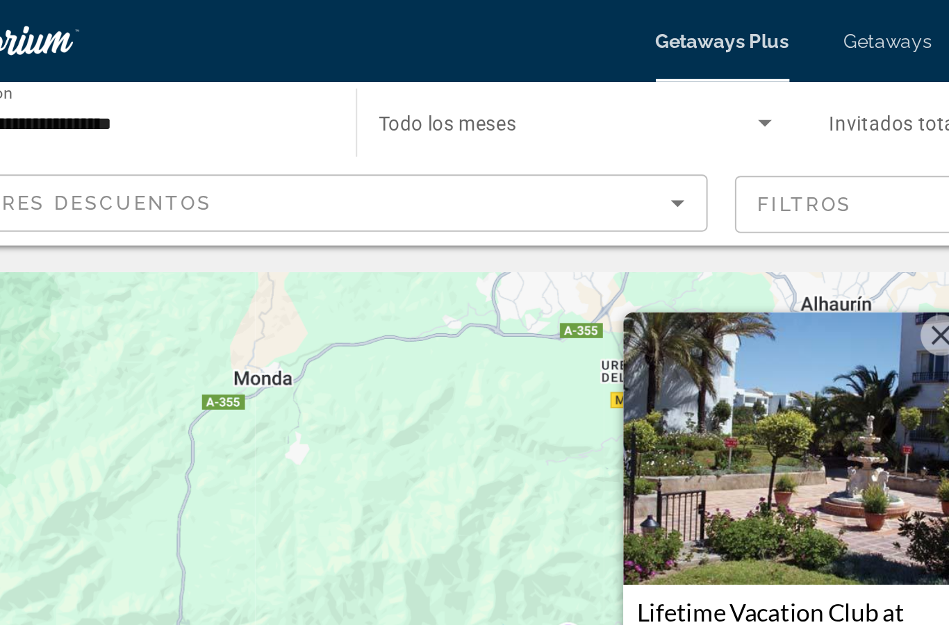
click at [539, 172] on button "Cerrar" at bounding box center [549, 170] width 21 height 21
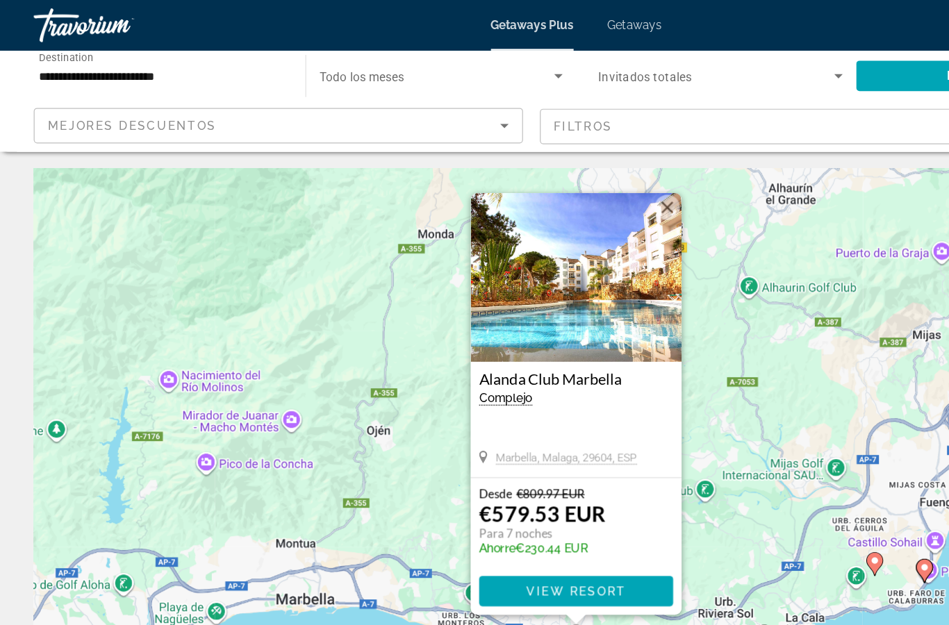
click at [491, 482] on span "View Resort" at bounding box center [474, 486] width 82 height 11
